Goal: Find specific fact: Find specific fact

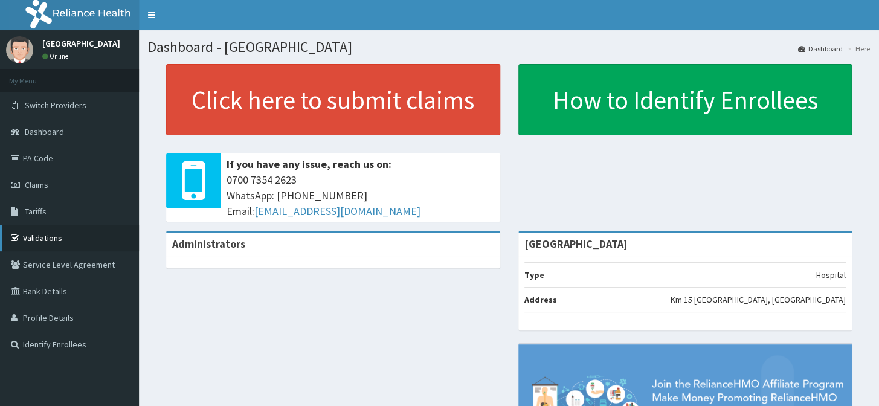
click at [30, 242] on link "Validations" at bounding box center [69, 238] width 139 height 27
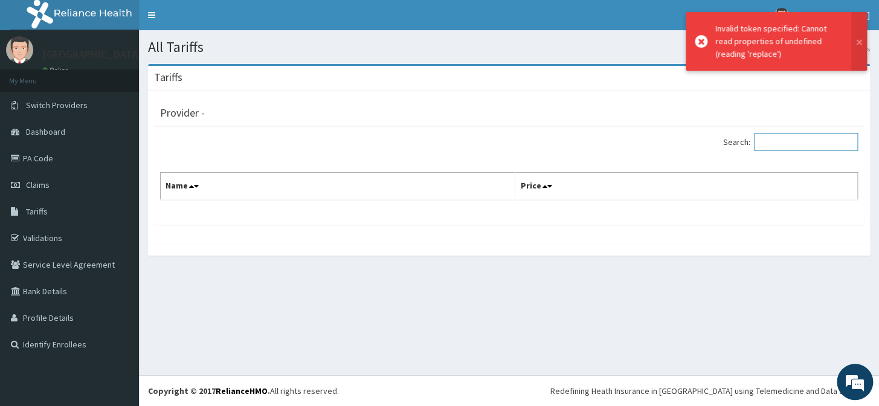
click at [779, 139] on input "Search:" at bounding box center [806, 142] width 104 height 18
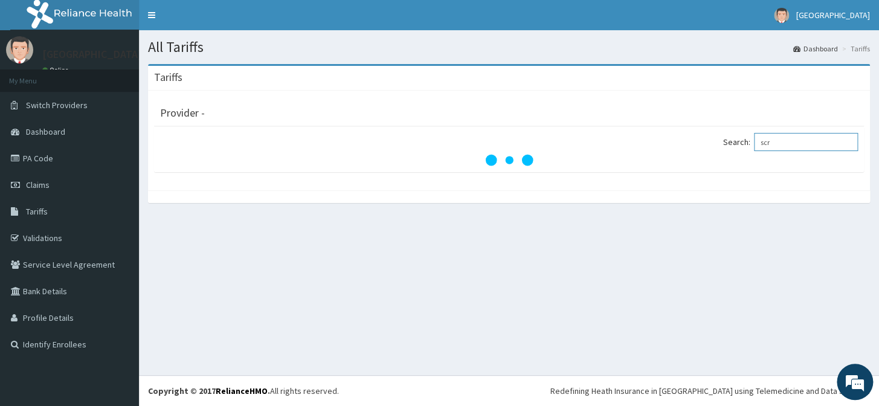
type input "scro"
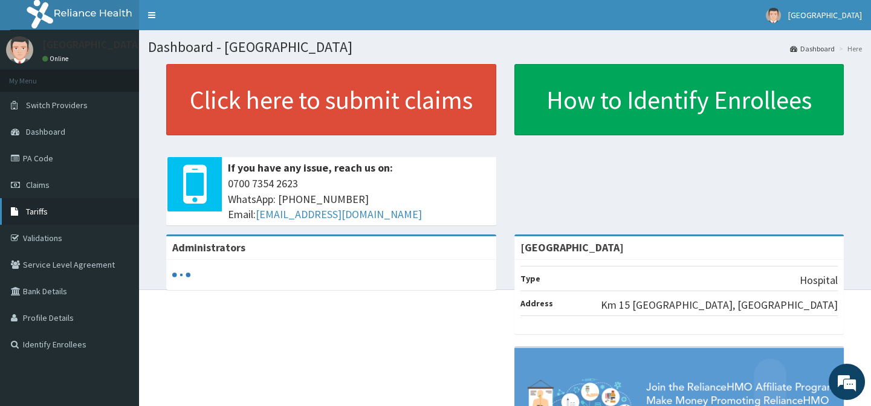
click at [80, 204] on link "Tariffs" at bounding box center [69, 211] width 139 height 27
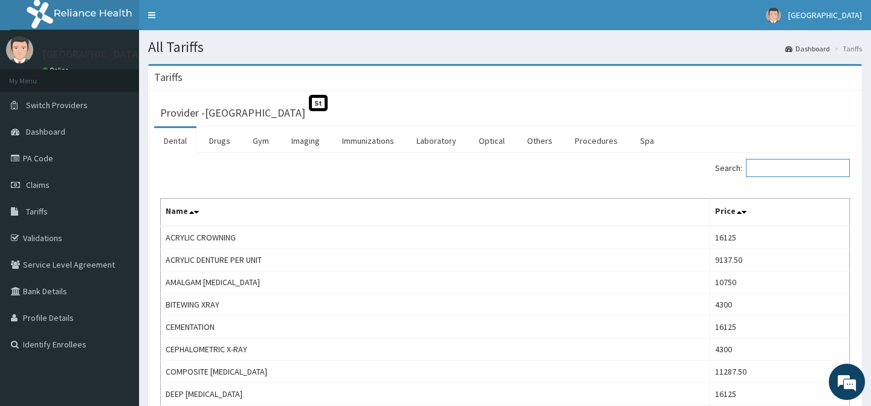
click at [779, 171] on input "Search:" at bounding box center [797, 168] width 104 height 18
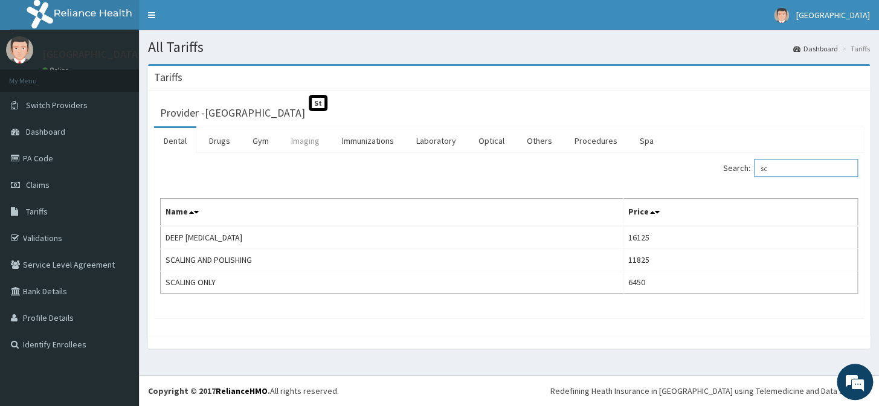
type input "sc"
click at [304, 134] on link "Imaging" at bounding box center [306, 140] width 48 height 25
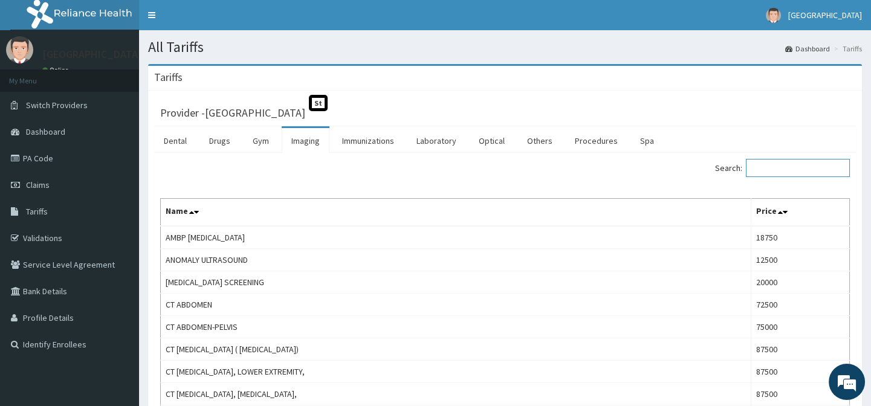
click at [791, 170] on input "Search:" at bounding box center [797, 168] width 104 height 18
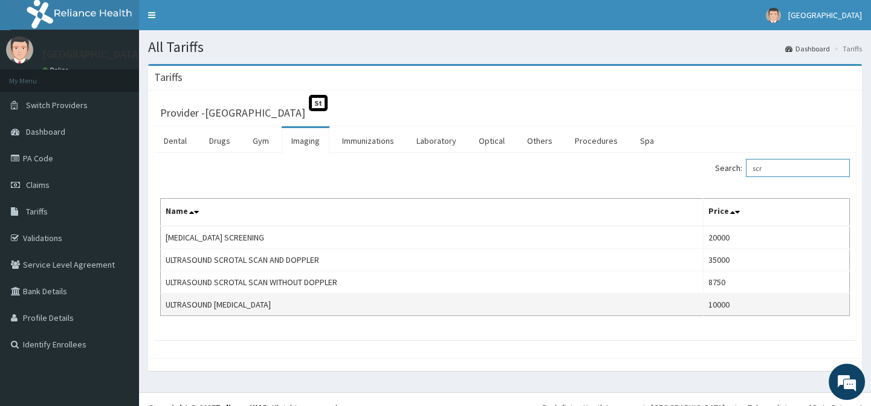
type input "scr"
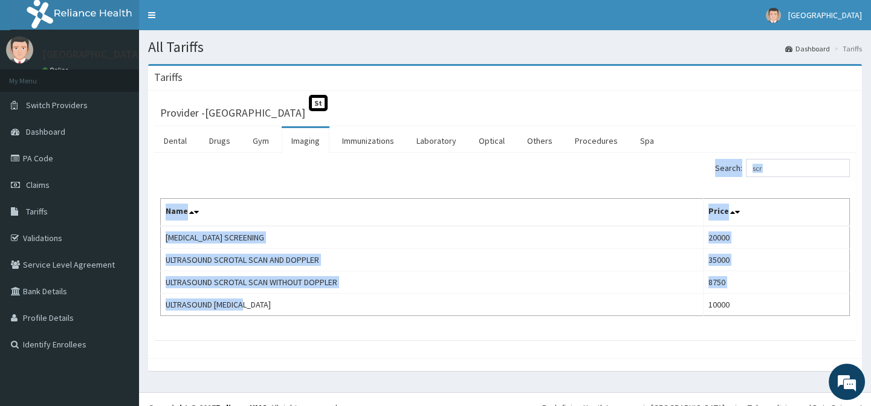
drag, startPoint x: 329, startPoint y: 306, endPoint x: 156, endPoint y: 295, distance: 173.7
click at [156, 295] on div "Search: scr Name Price AUDIOMETRY SCREENING 20000 ULTRASOUND SCROTAL SCAN AND D…" at bounding box center [504, 246] width 701 height 187
click at [240, 326] on div "Search: scr Name Price AUDIOMETRY SCREENING 20000 ULTRASOUND SCROTAL SCAN AND D…" at bounding box center [504, 246] width 701 height 187
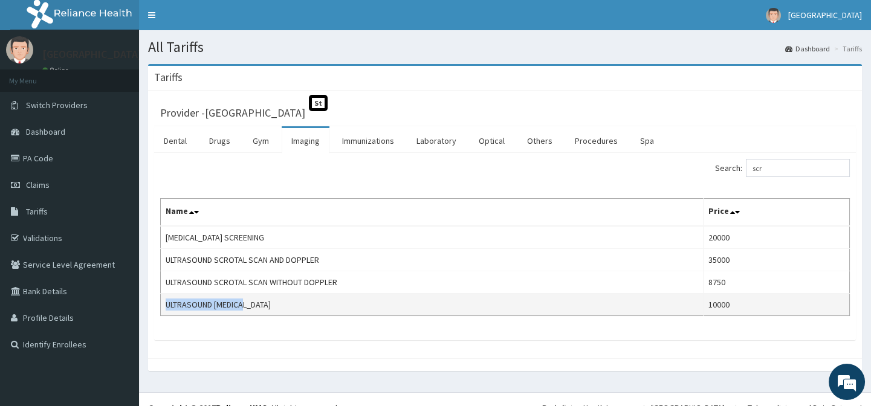
drag, startPoint x: 251, startPoint y: 305, endPoint x: 163, endPoint y: 312, distance: 89.1
click at [163, 312] on td "ULTRASOUND SCROTUM" at bounding box center [432, 305] width 542 height 22
copy td "ULTRASOUND SCROTUM"
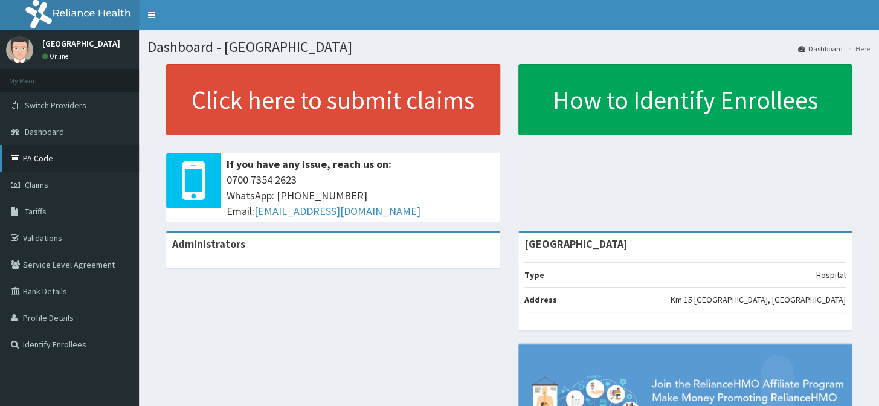
click at [54, 158] on link "PA Code" at bounding box center [69, 158] width 139 height 27
